Goal: Information Seeking & Learning: Learn about a topic

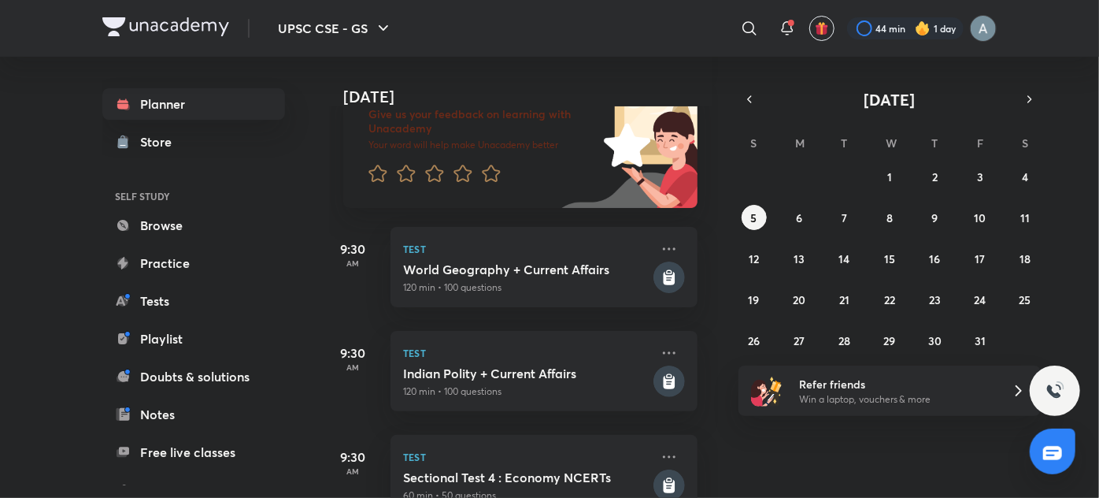
scroll to position [115, 8]
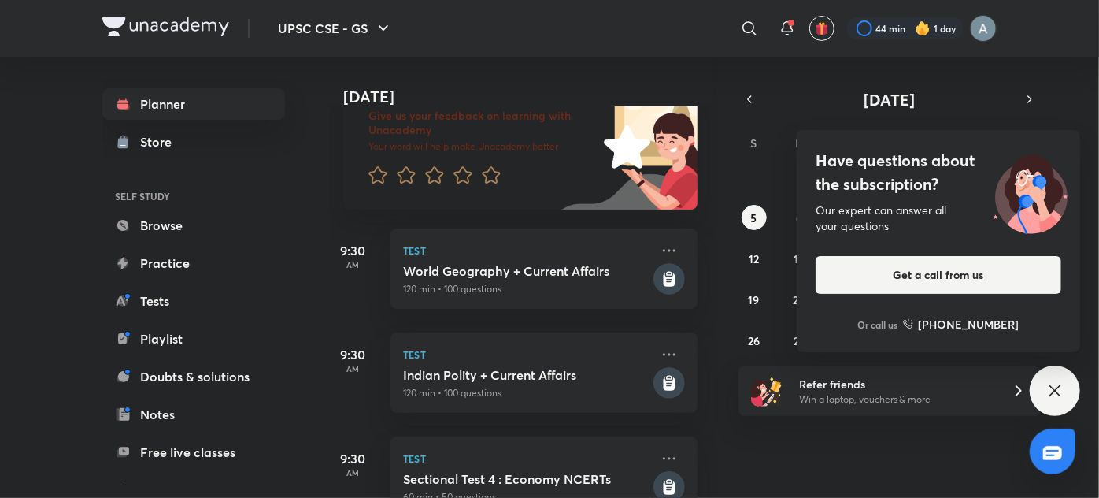
click at [1058, 389] on icon at bounding box center [1055, 390] width 19 height 19
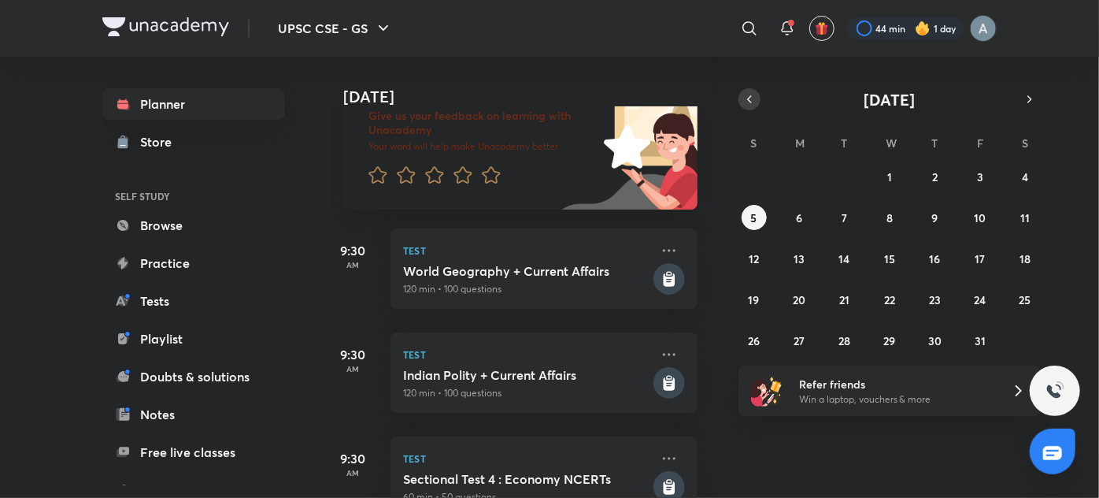
click at [753, 94] on icon "button" at bounding box center [749, 99] width 13 height 14
click at [840, 297] on abbr "23" at bounding box center [845, 299] width 12 height 15
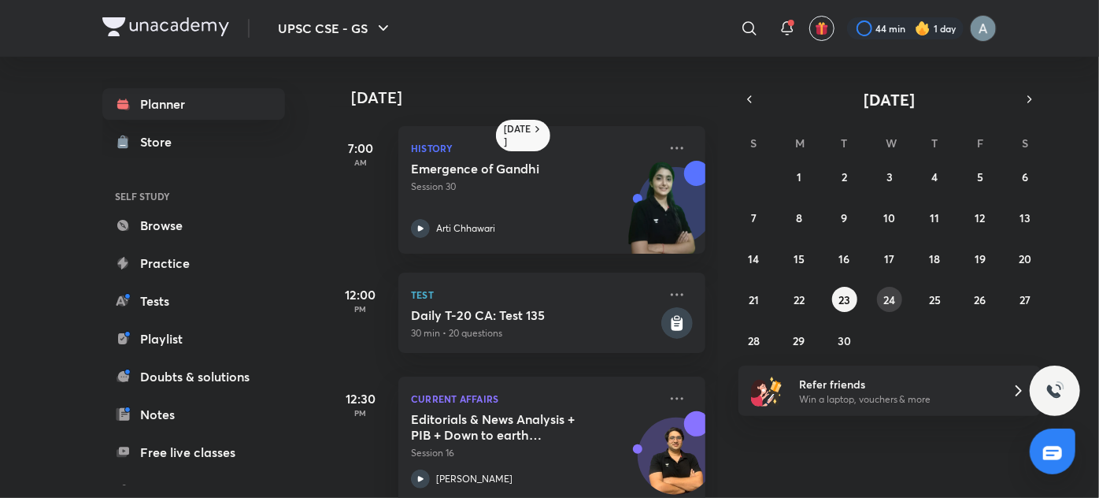
click at [888, 301] on abbr "24" at bounding box center [890, 299] width 12 height 15
click at [441, 214] on div "Non Cooperation Movement and Khilafat Andolan Session 31 Arti Chhawari" at bounding box center [534, 199] width 247 height 77
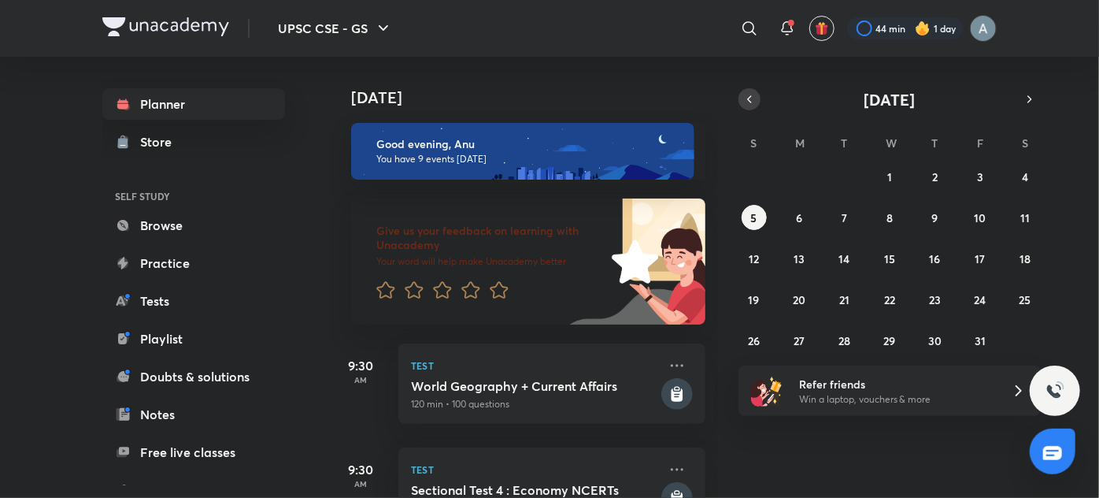
click at [750, 88] on button "button" at bounding box center [750, 99] width 22 height 22
click at [928, 292] on button "25" at bounding box center [934, 299] width 25 height 25
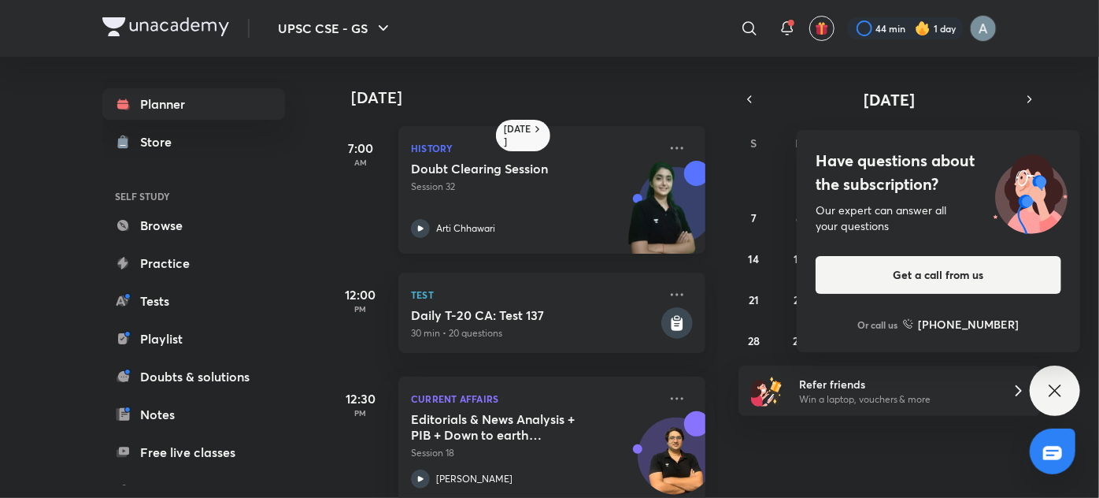
click at [518, 194] on div "Doubt Clearing Session Session 32 Arti Chhawari" at bounding box center [534, 199] width 247 height 77
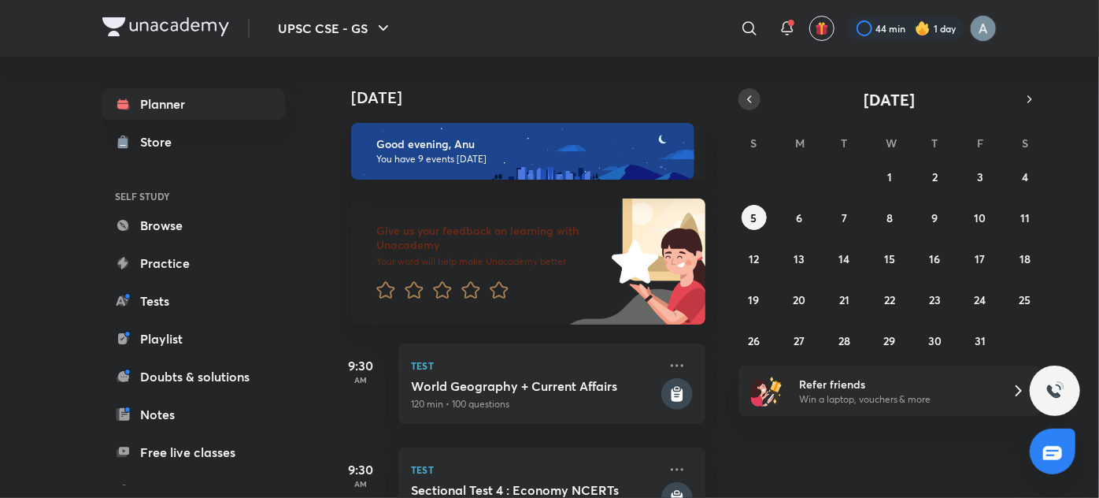
click at [744, 106] on icon "button" at bounding box center [749, 99] width 13 height 14
click at [924, 295] on button "25" at bounding box center [934, 299] width 25 height 25
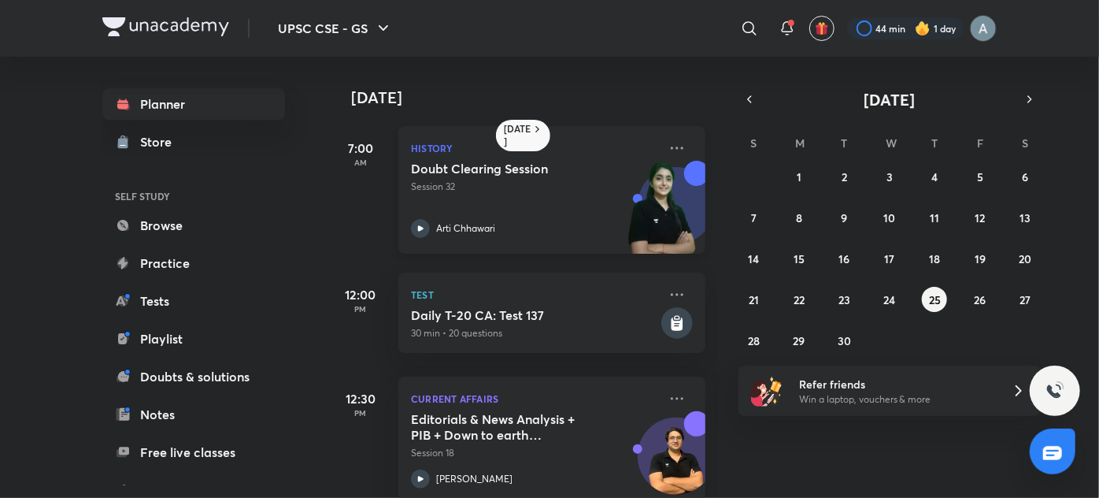
click at [605, 232] on div "Arti Chhawari" at bounding box center [534, 228] width 247 height 19
click at [973, 298] on button "26" at bounding box center [980, 299] width 25 height 25
click at [553, 180] on h5 "Simon Commission and Nehru Report" at bounding box center [509, 177] width 196 height 32
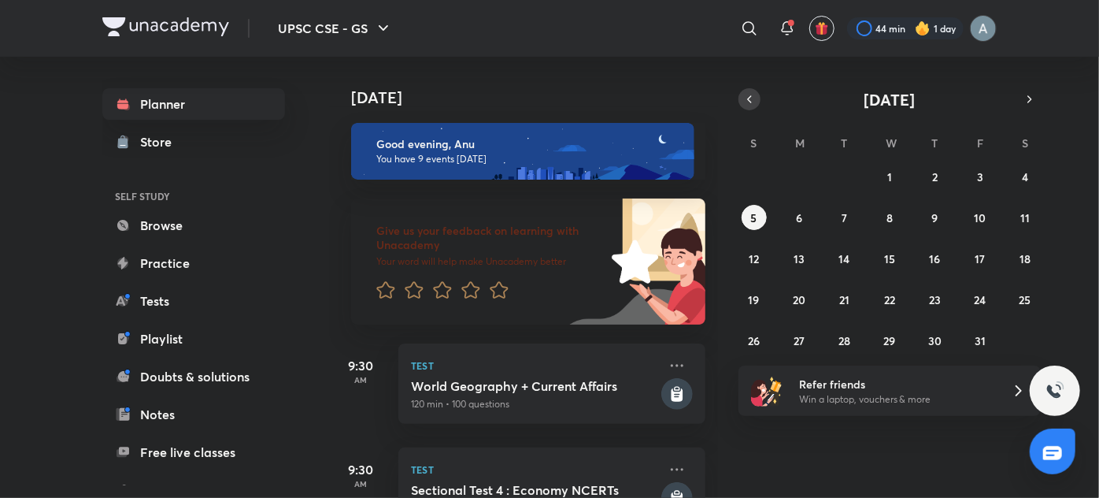
click at [756, 102] on button "button" at bounding box center [750, 99] width 22 height 22
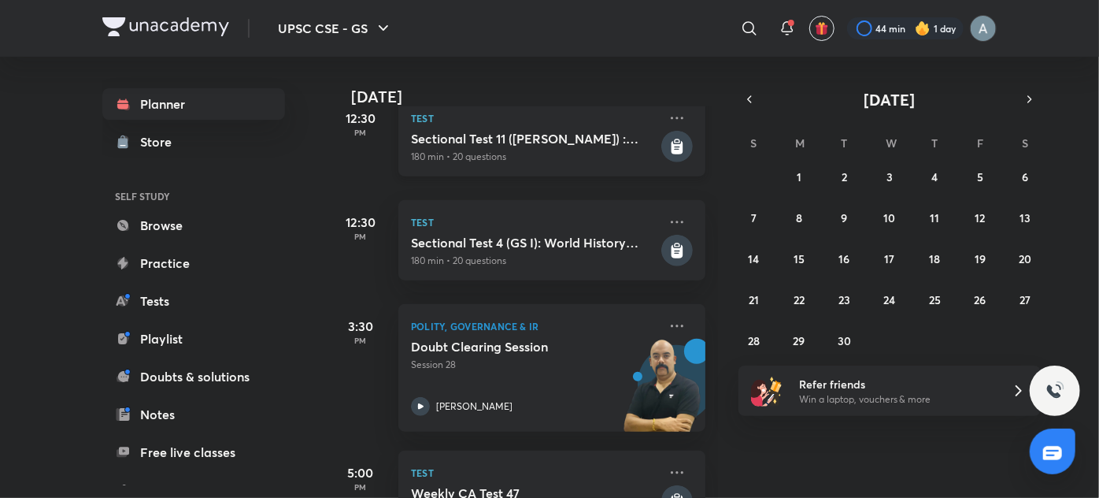
scroll to position [663, 0]
